Goal: Navigation & Orientation: Find specific page/section

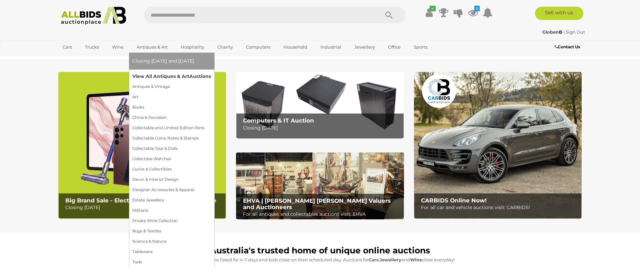
click at [166, 77] on link "View All Antiques & Art Auctions" at bounding box center [171, 76] width 79 height 10
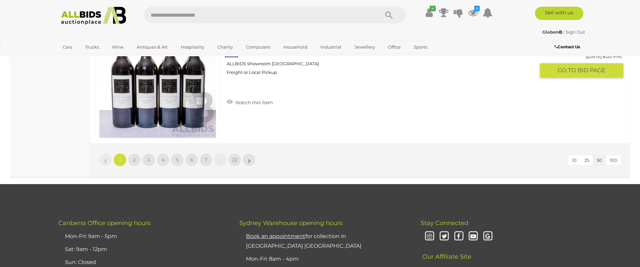
scroll to position [6473, 0]
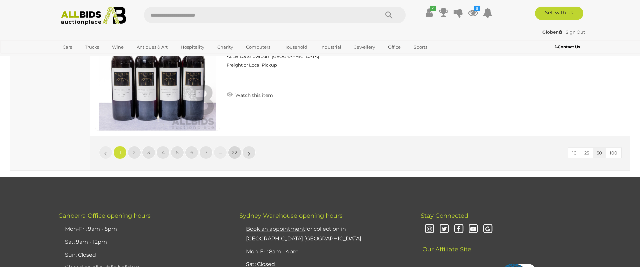
click at [233, 154] on span "22" at bounding box center [234, 153] width 5 height 6
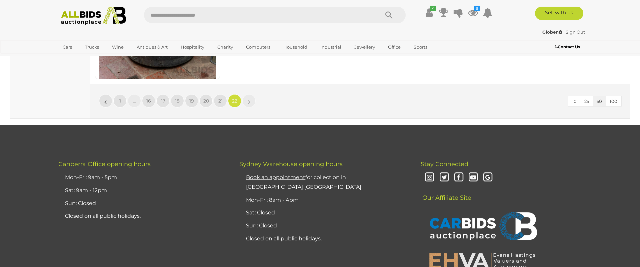
scroll to position [3196, 0]
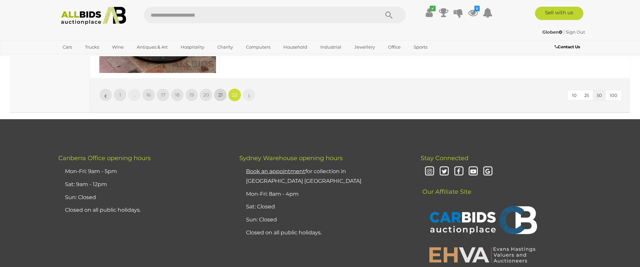
click at [219, 93] on span "21" at bounding box center [220, 95] width 4 height 6
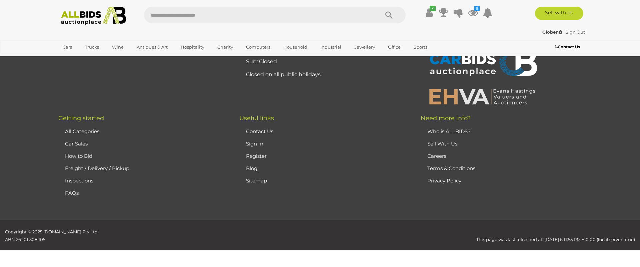
scroll to position [130, 0]
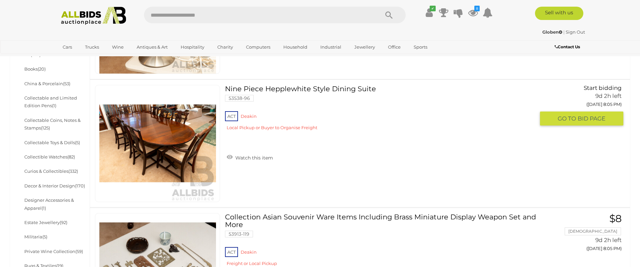
scroll to position [254, 0]
